Goal: Find contact information: Find contact information

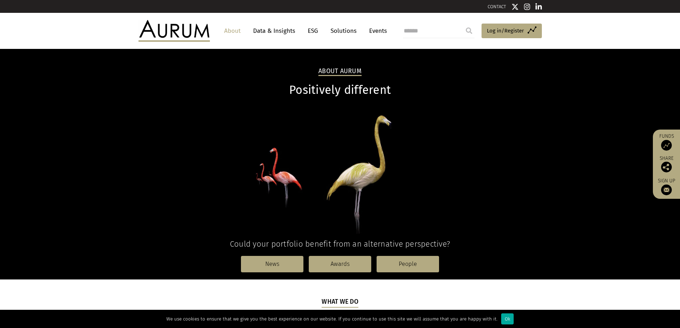
click at [278, 31] on link "Data & Insights" at bounding box center [273, 30] width 49 height 13
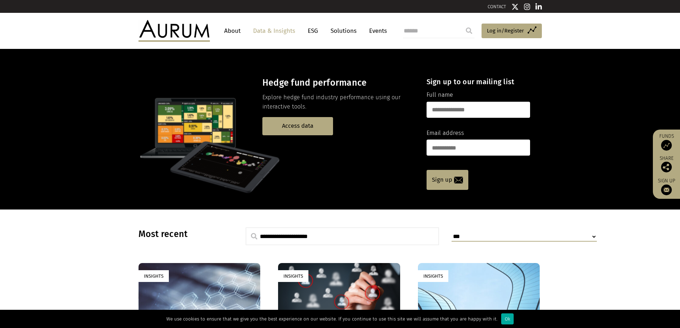
click at [487, 9] on link "CONTACT" at bounding box center [496, 6] width 19 height 5
